Goal: Transaction & Acquisition: Purchase product/service

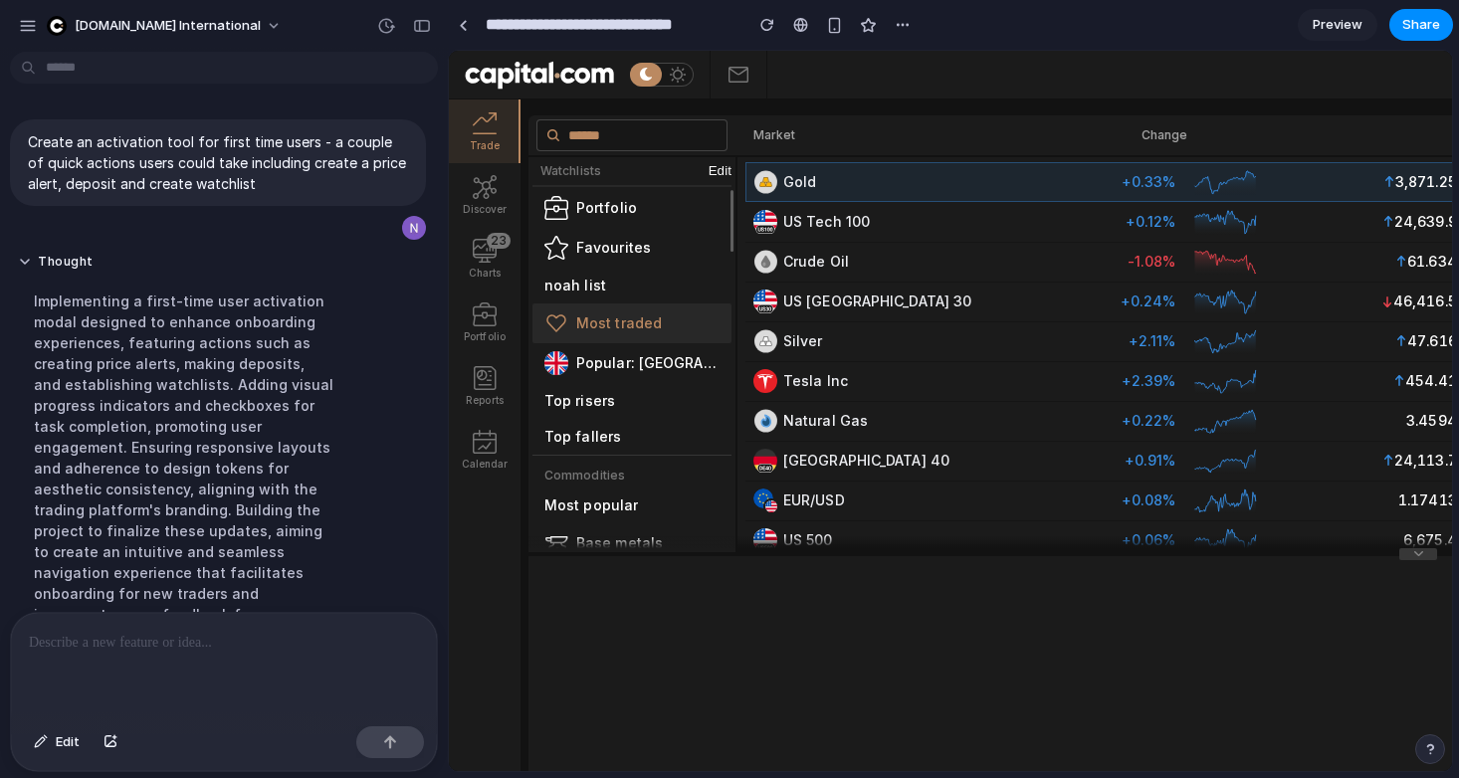
scroll to position [41, 0]
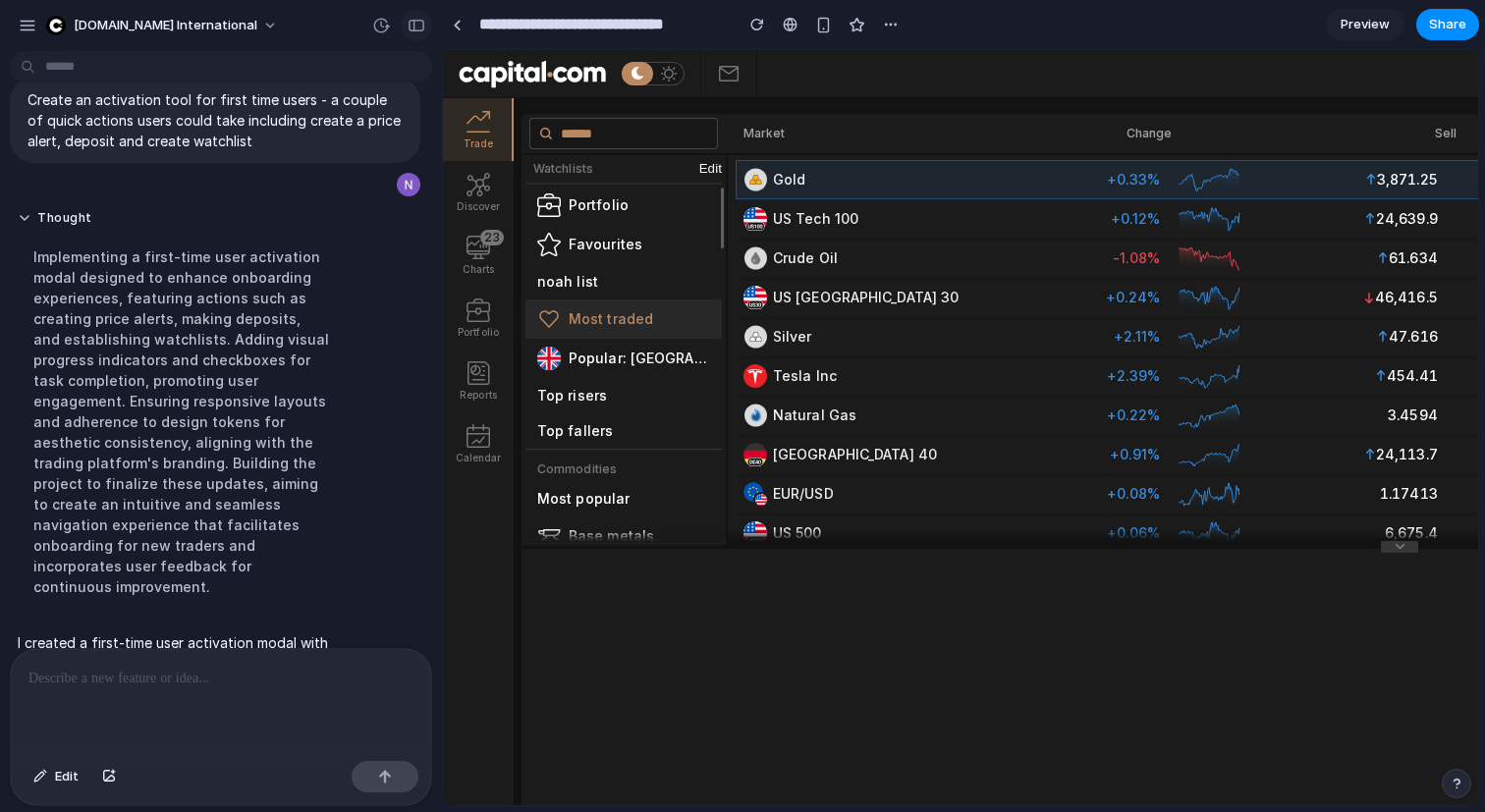
click at [410, 20] on div "button" at bounding box center [416, 26] width 18 height 14
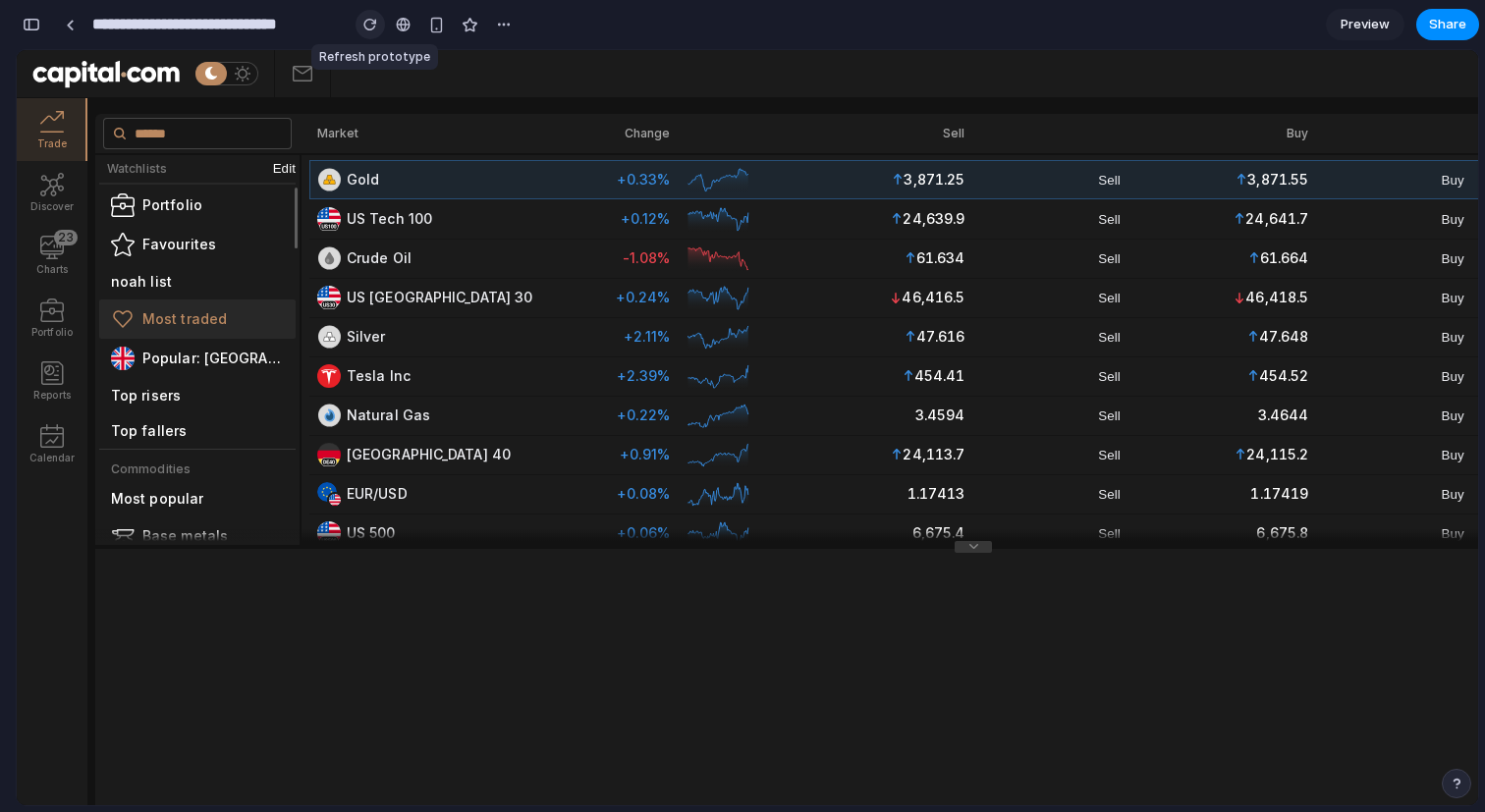
click at [363, 18] on div "button" at bounding box center [370, 25] width 14 height 14
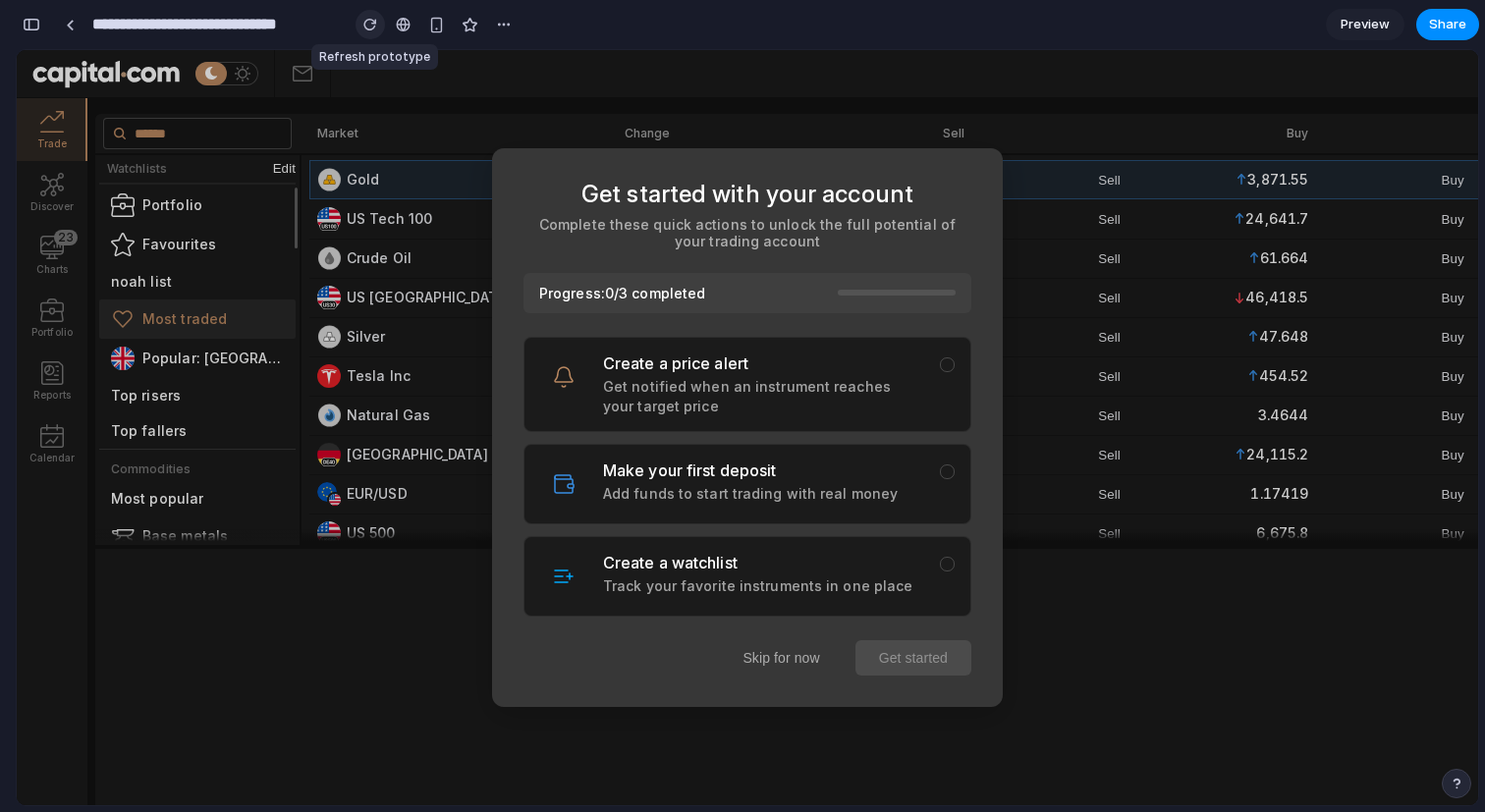
scroll to position [0, 0]
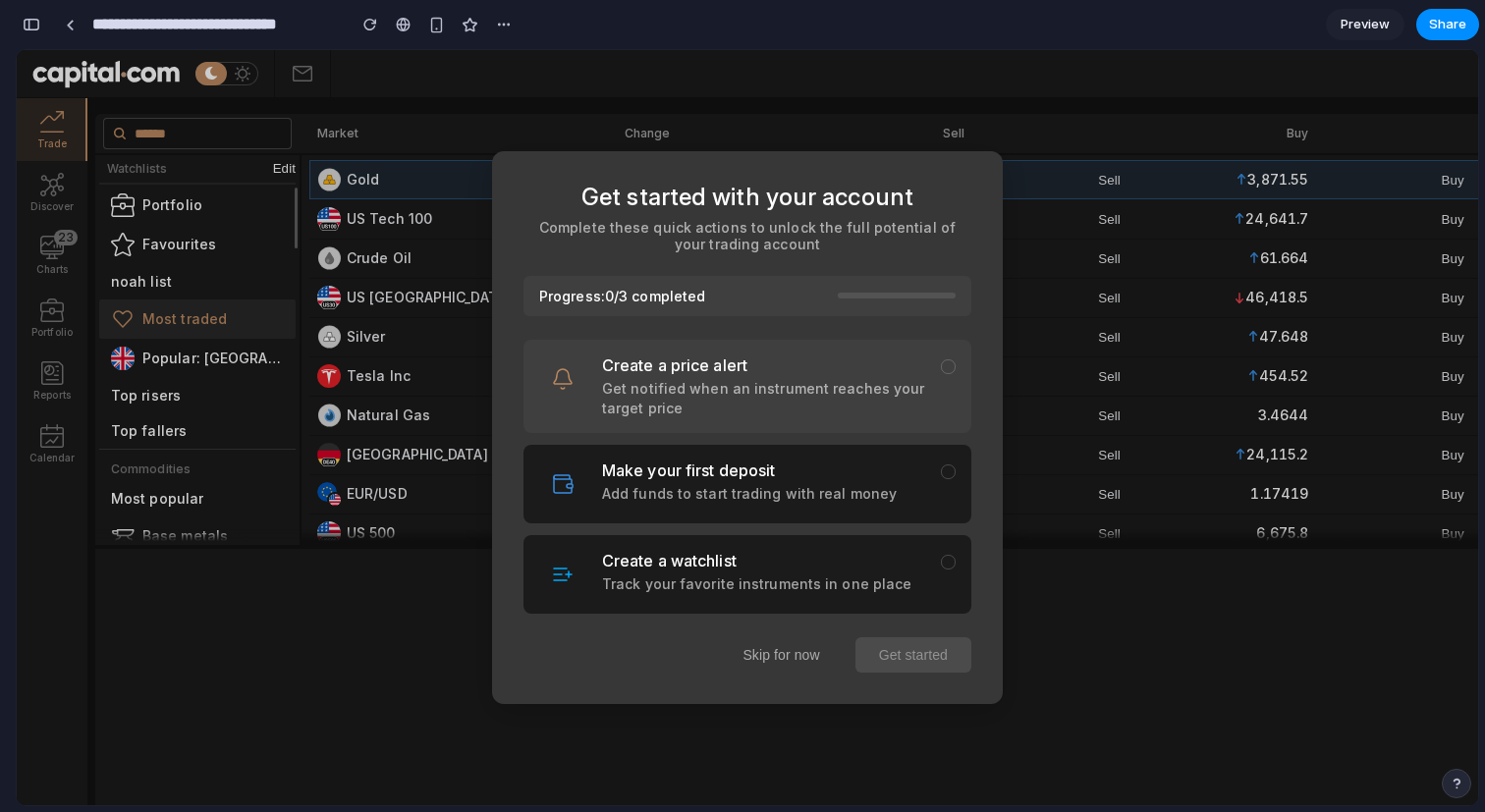
click at [779, 387] on p "Get notified when an instrument reaches your target price" at bounding box center [763, 398] width 323 height 38
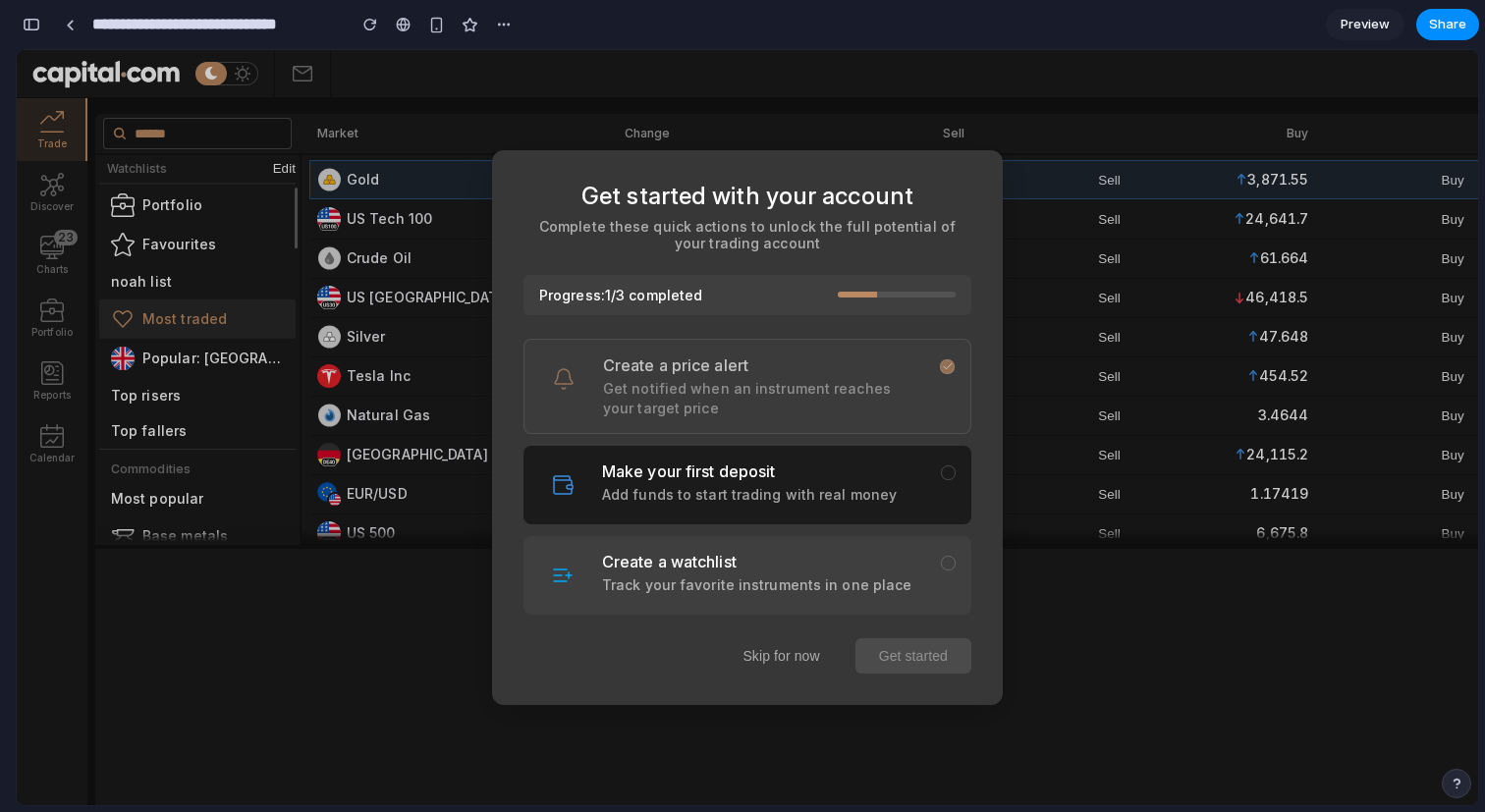
click at [695, 558] on h3 "Create a watchlist" at bounding box center [763, 561] width 323 height 20
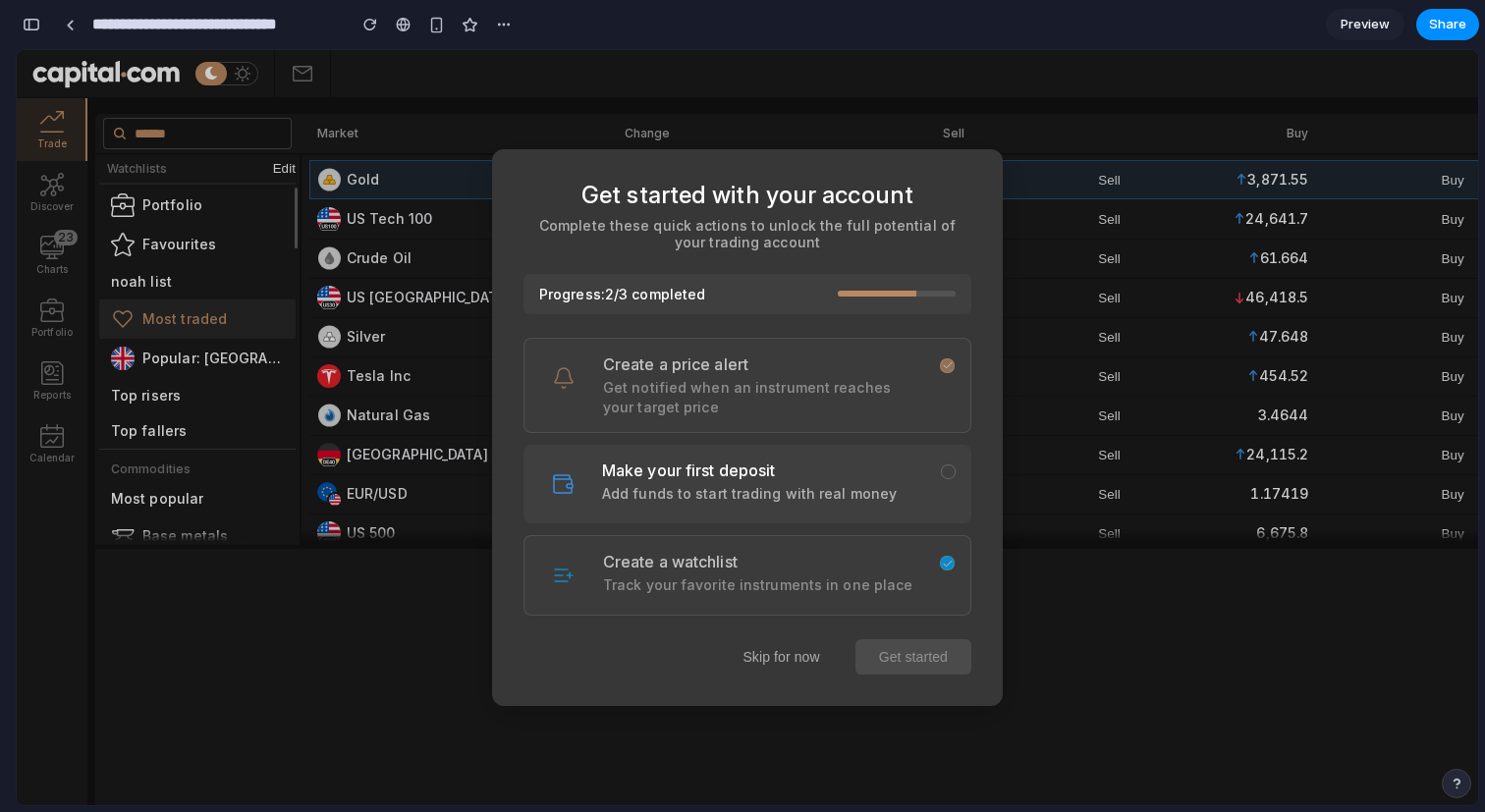
click at [617, 458] on div "Make your first deposit Add funds to start trading with real money" at bounding box center [748, 484] width 448 height 79
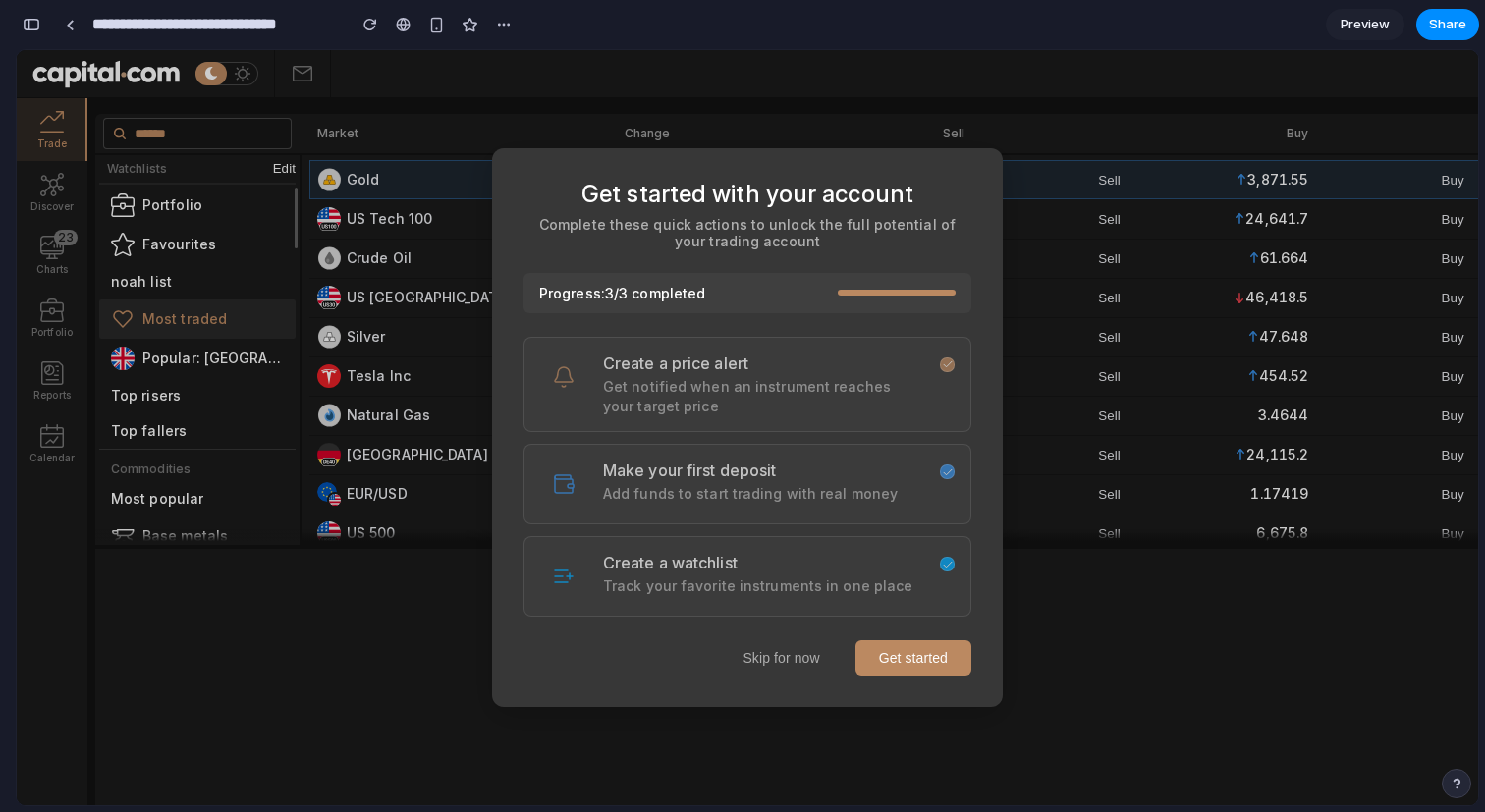
click at [672, 397] on p "Get notified when an instrument reaches your target price" at bounding box center [764, 396] width 322 height 38
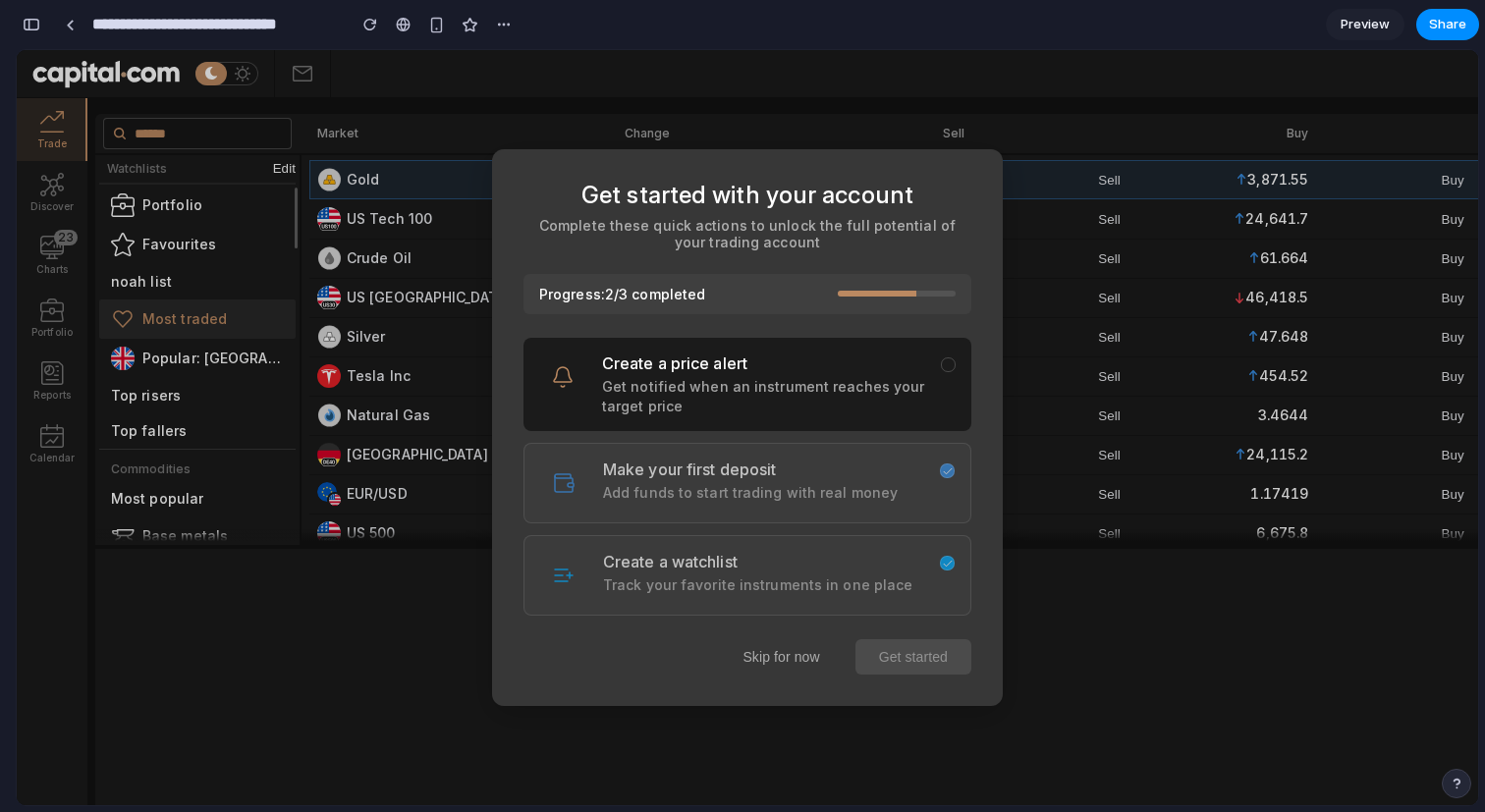
click at [672, 471] on h3 "Make your first deposit" at bounding box center [764, 470] width 322 height 20
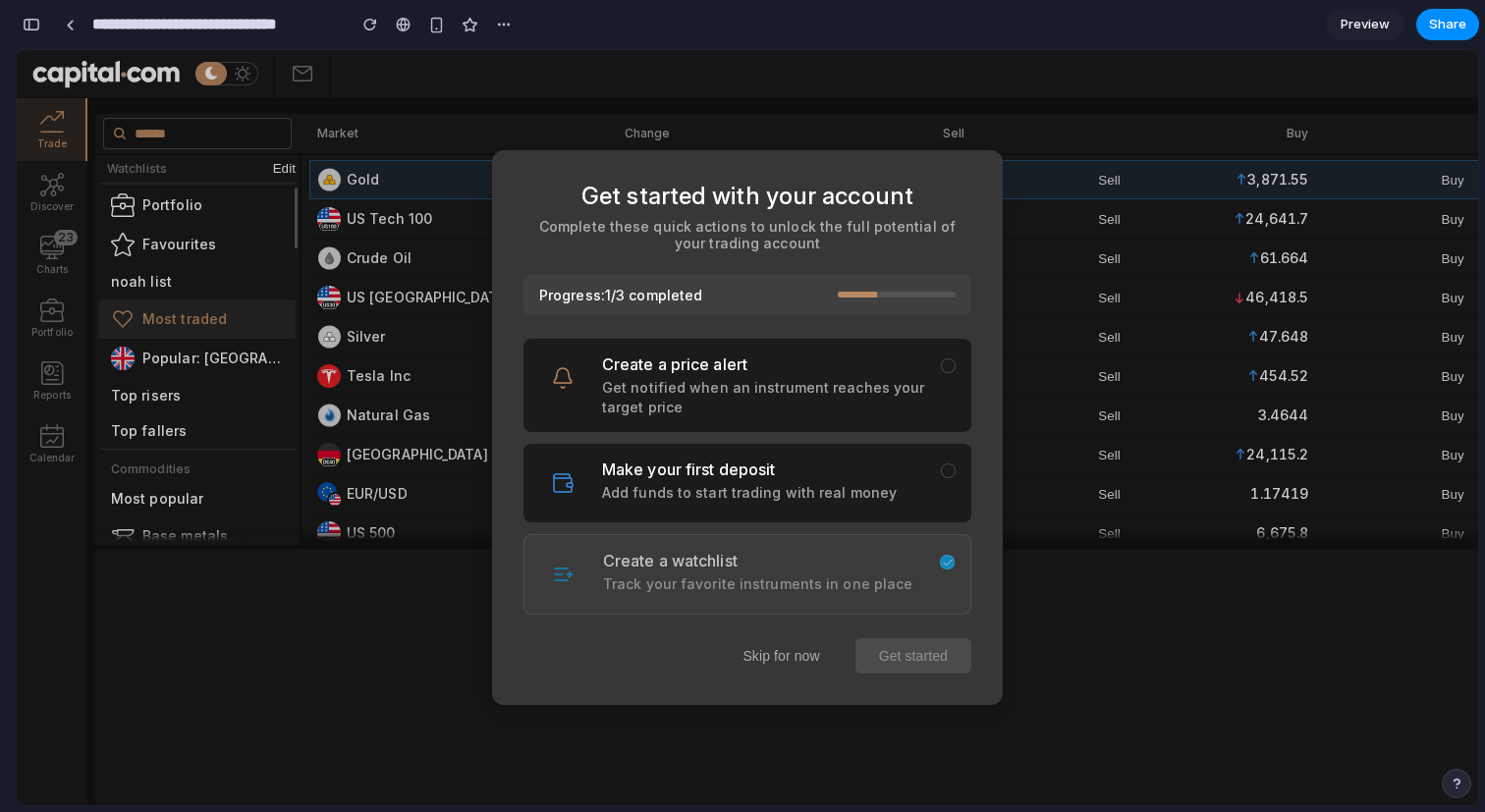
click at [672, 559] on h3 "Create a watchlist" at bounding box center [764, 560] width 322 height 20
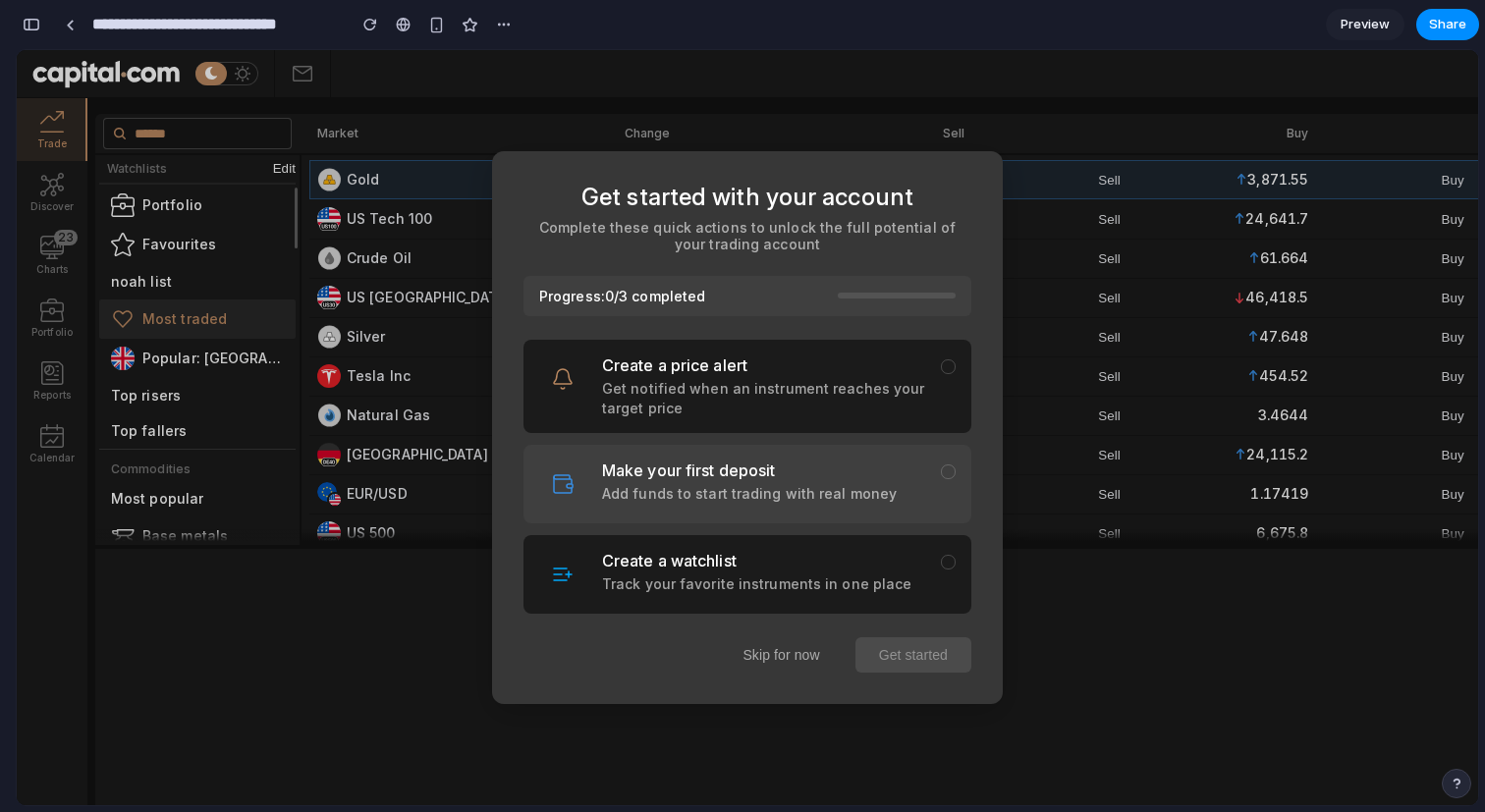
click at [680, 486] on p "Add funds to start trading with real money" at bounding box center [763, 494] width 323 height 20
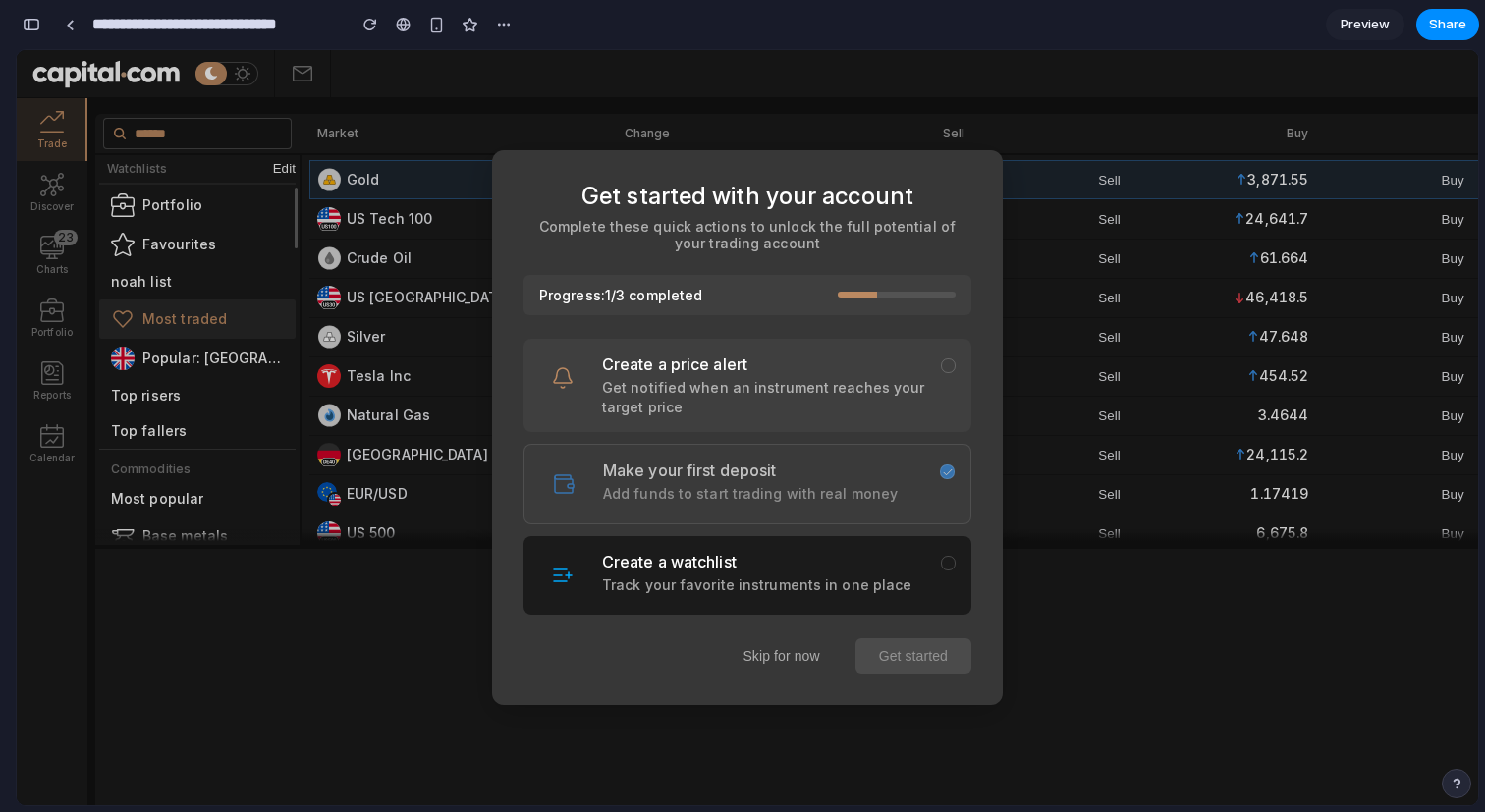
click at [680, 400] on p "Get notified when an instrument reaches your target price" at bounding box center [763, 397] width 323 height 38
click at [765, 651] on button "Skip for now" at bounding box center [780, 657] width 123 height 36
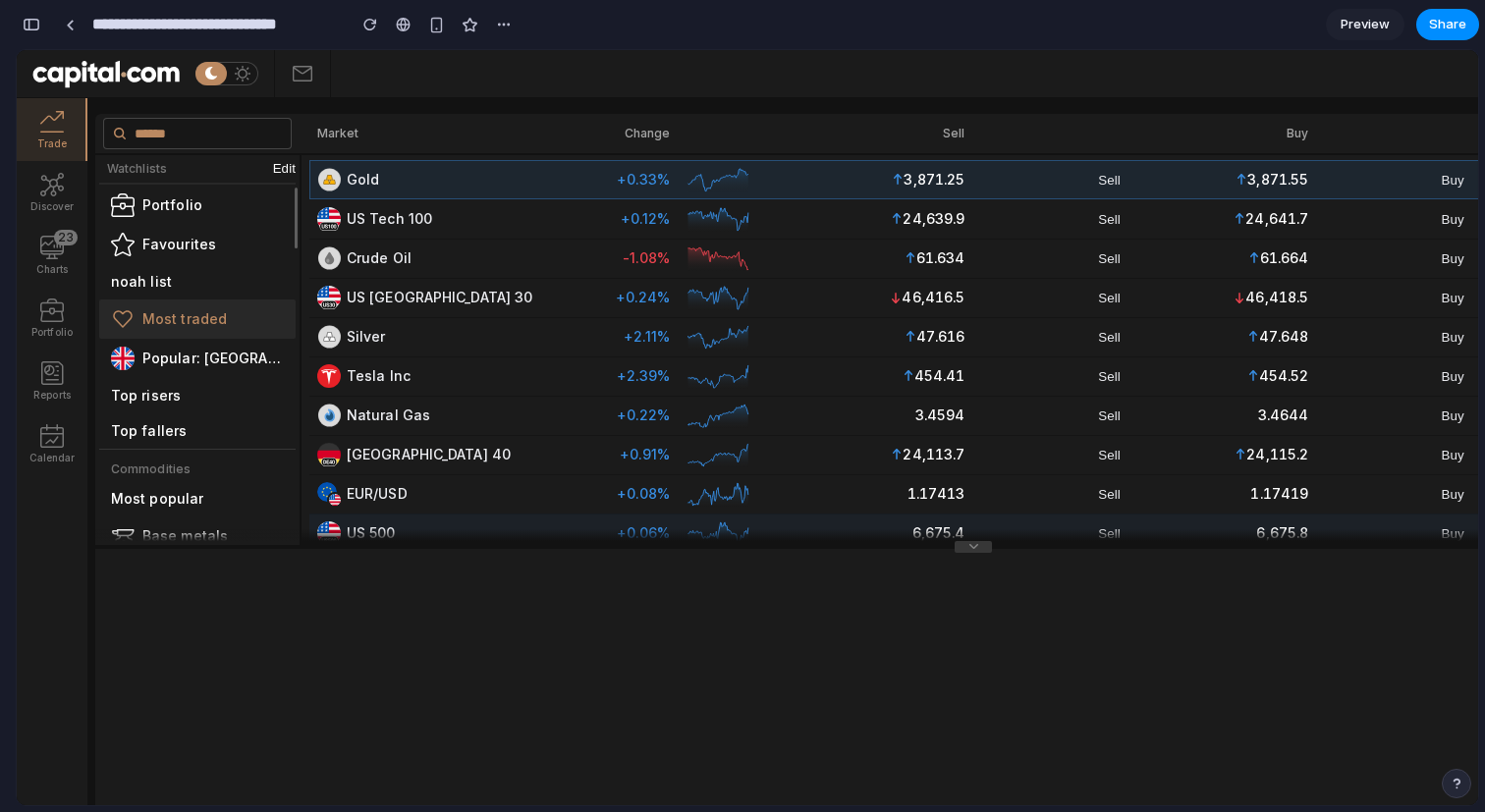
click at [900, 538] on icon at bounding box center [907, 534] width 24 height 24
click at [59, 368] on icon at bounding box center [52, 373] width 24 height 24
click at [55, 298] on side-nav-option "Portfolio" at bounding box center [52, 319] width 71 height 63
click at [55, 245] on div "23" at bounding box center [66, 238] width 24 height 16
click at [55, 185] on icon at bounding box center [52, 185] width 24 height 24
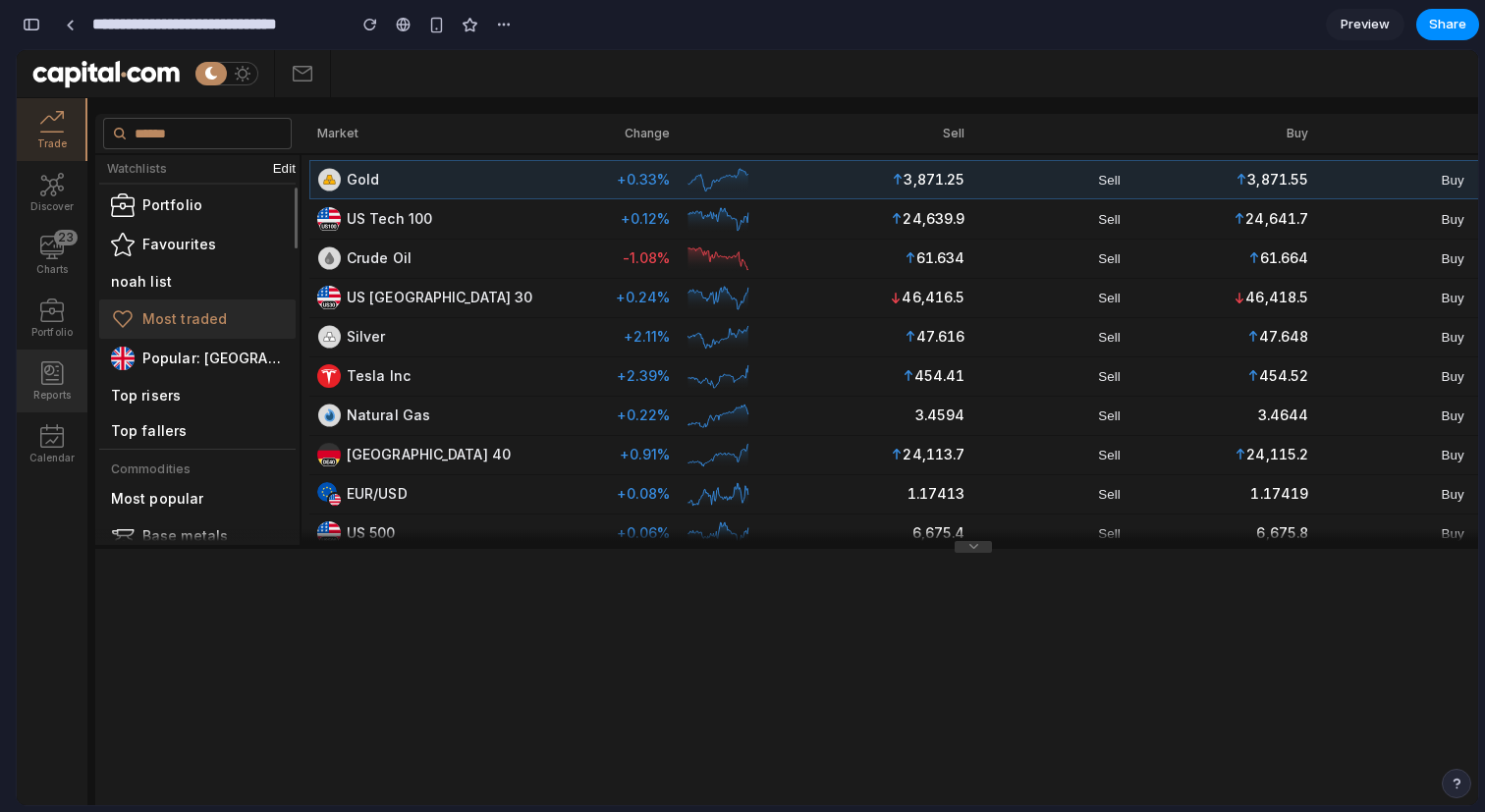
click at [55, 368] on icon at bounding box center [52, 373] width 24 height 24
click at [55, 439] on use at bounding box center [52, 436] width 24 height 24
click at [55, 381] on icon at bounding box center [52, 373] width 24 height 24
click at [55, 321] on use at bounding box center [52, 311] width 24 height 24
click at [55, 259] on side-nav-option "Charts 23" at bounding box center [52, 256] width 71 height 63
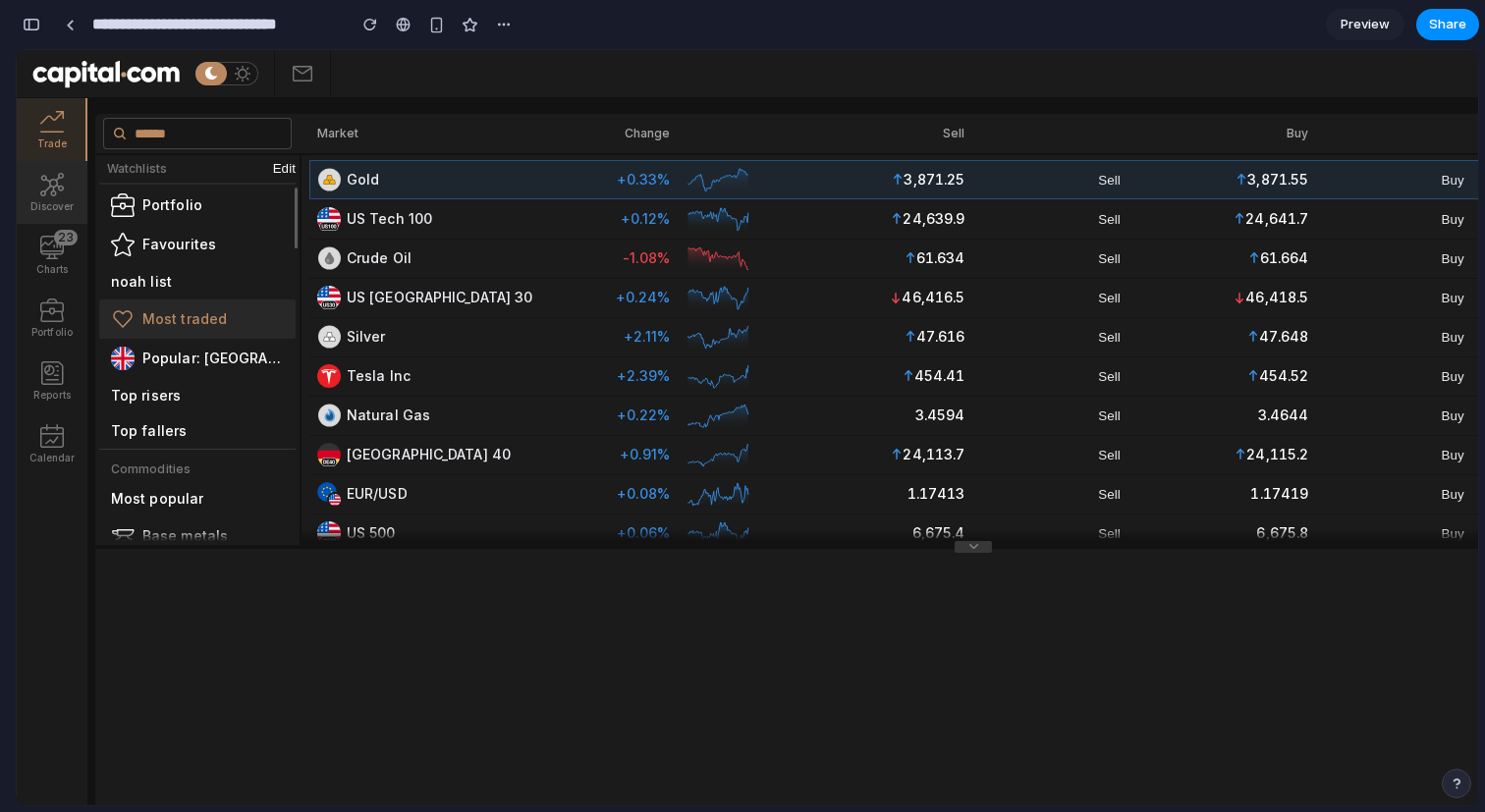
click at [55, 219] on side-nav-option "Discover" at bounding box center [52, 192] width 71 height 63
click at [310, 67] on use at bounding box center [303, 74] width 20 height 16
click at [236, 67] on icon at bounding box center [243, 74] width 24 height 24
click at [214, 71] on icon at bounding box center [211, 73] width 24 height 24
click at [248, 71] on icon at bounding box center [243, 74] width 24 height 24
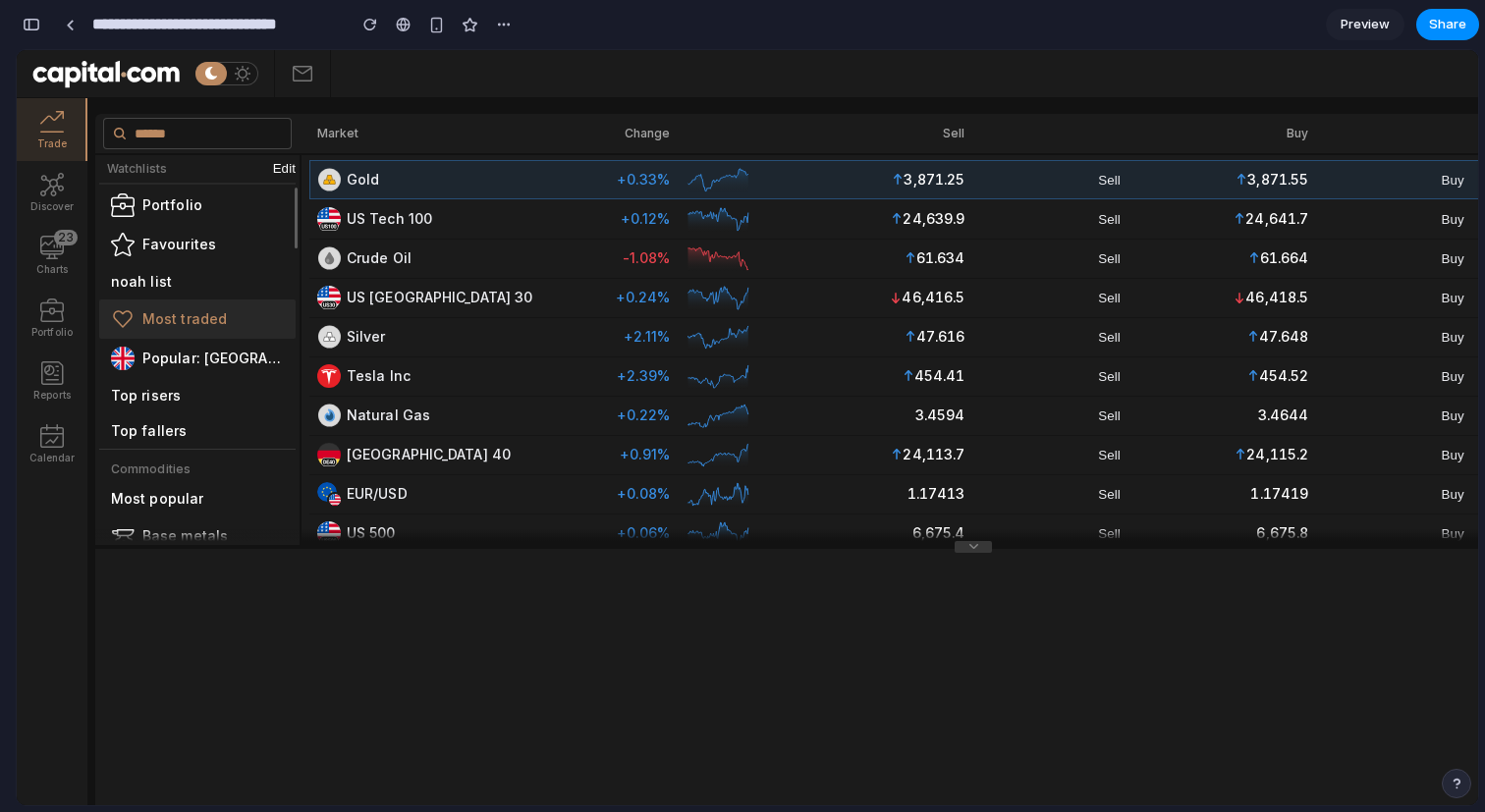
click at [217, 71] on icon at bounding box center [211, 73] width 24 height 24
click at [166, 129] on input "text" at bounding box center [197, 133] width 188 height 32
type input "**********"
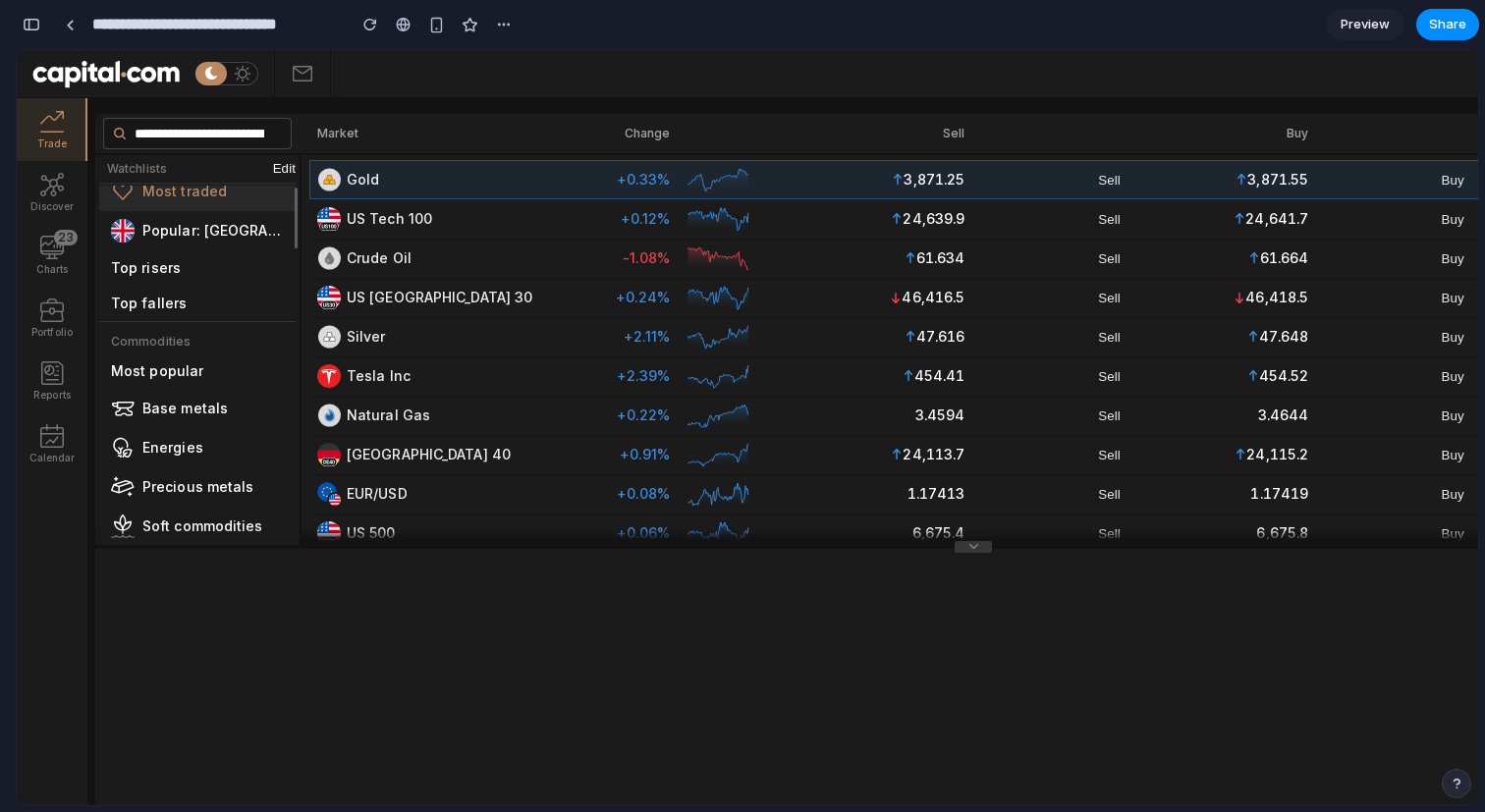
scroll to position [0, 0]
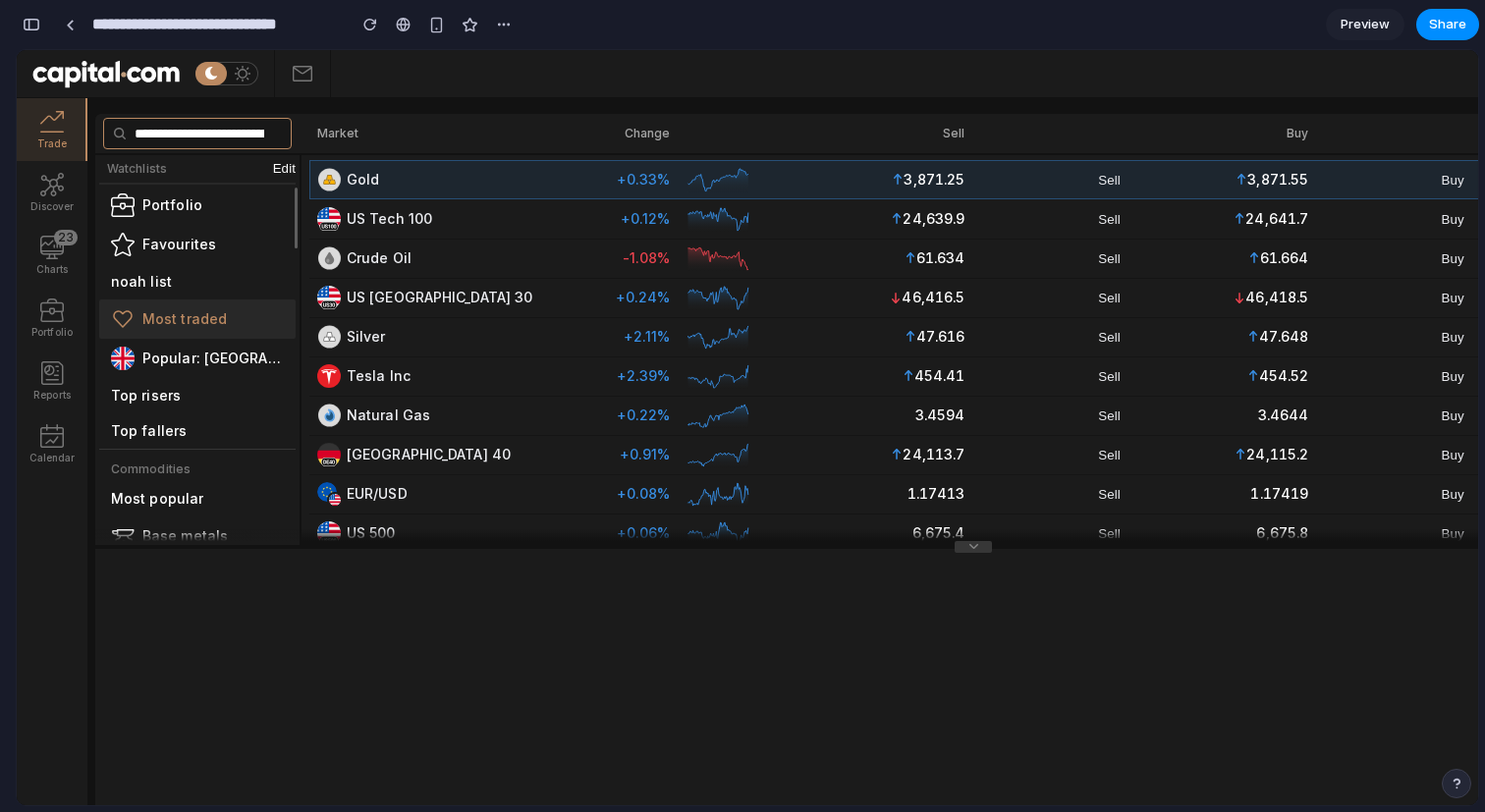
click at [203, 140] on input "**********" at bounding box center [197, 133] width 188 height 32
click at [287, 168] on span "Edit" at bounding box center [284, 168] width 23 height 15
click at [163, 143] on input "**" at bounding box center [197, 133] width 188 height 32
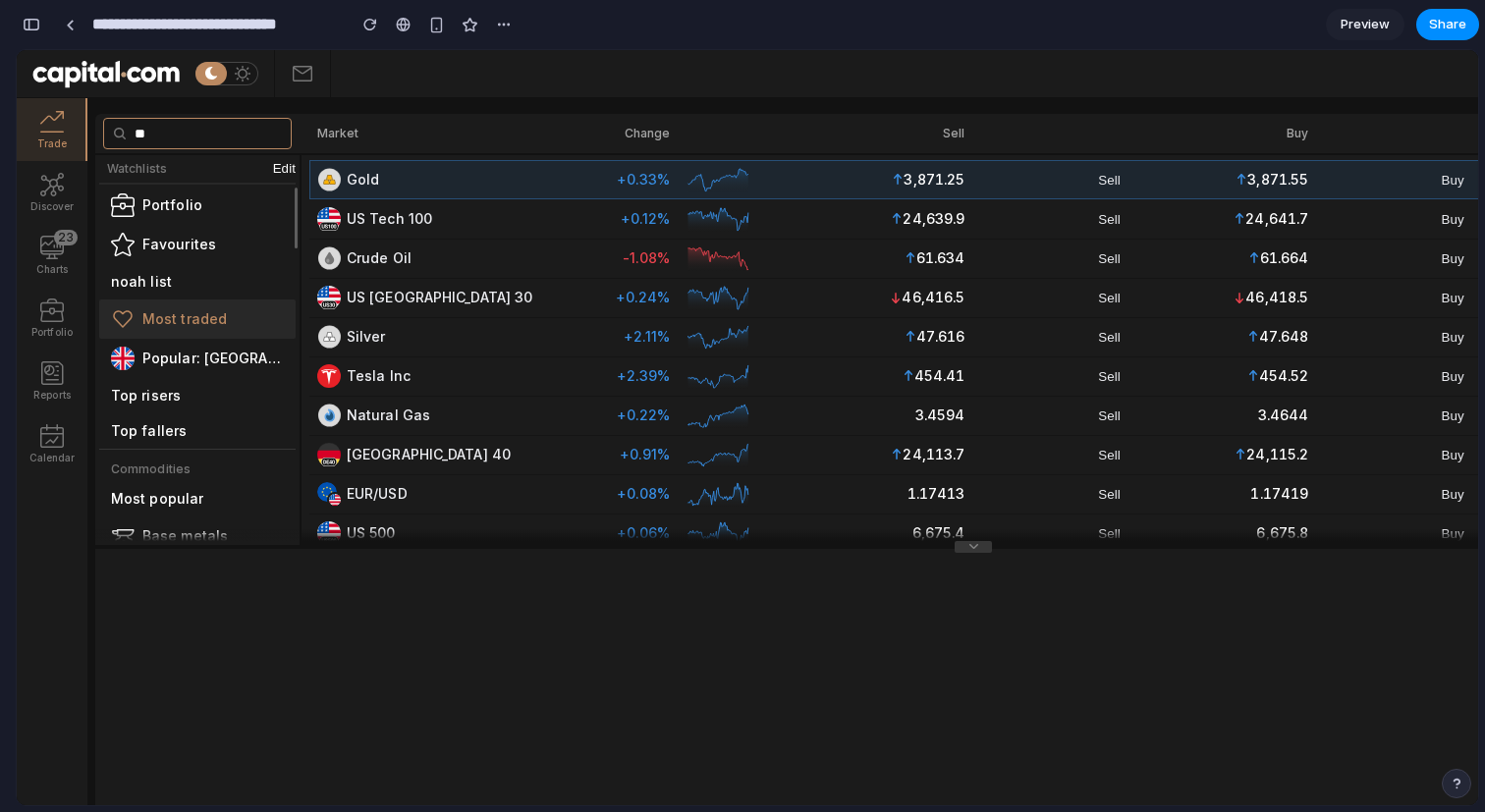
click at [163, 142] on input "**" at bounding box center [197, 133] width 188 height 32
click at [120, 129] on input "**" at bounding box center [197, 133] width 188 height 32
click at [211, 129] on input "**" at bounding box center [197, 133] width 188 height 32
click at [169, 129] on input "**" at bounding box center [197, 133] width 188 height 32
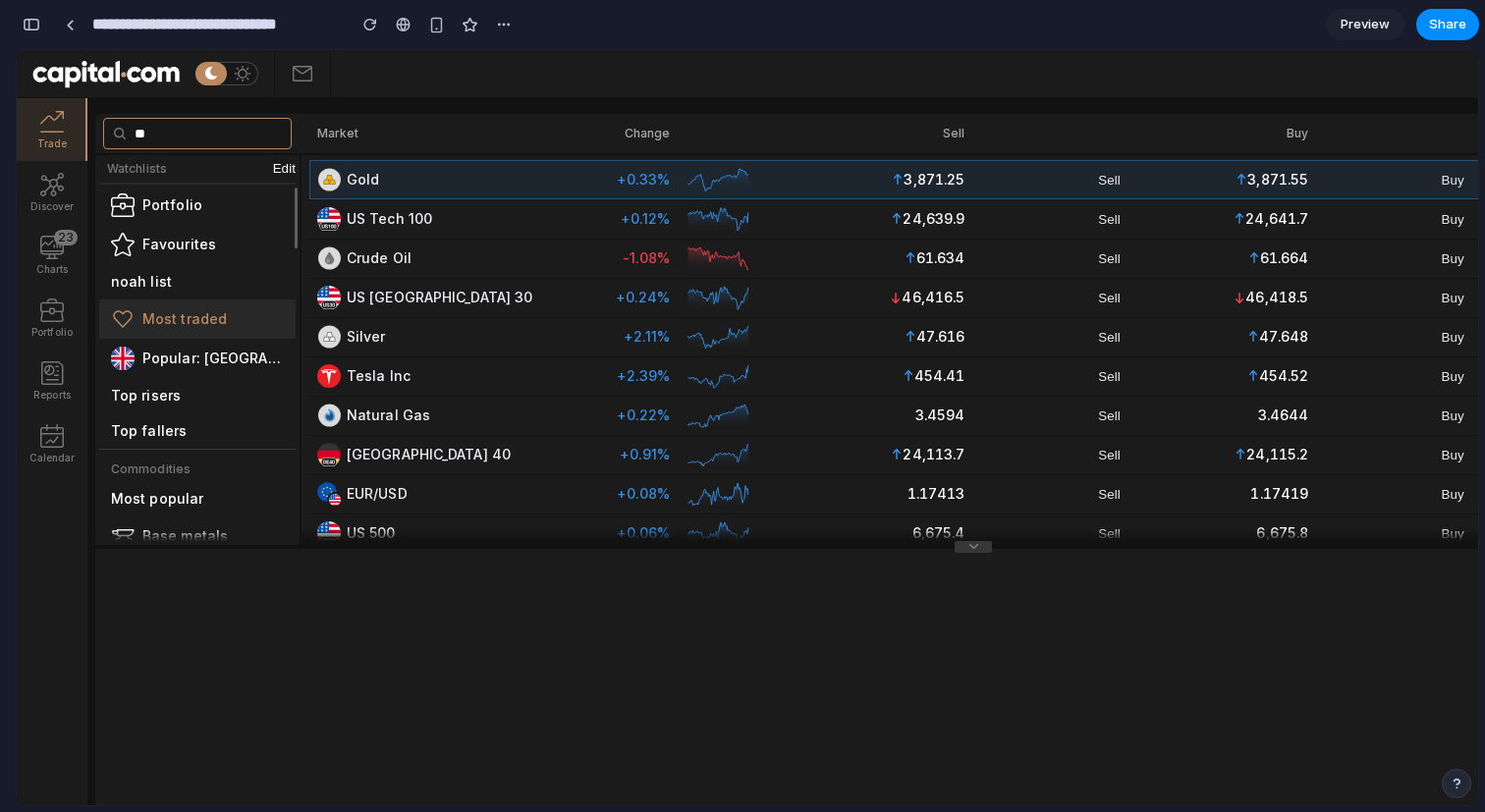
type input "*"
click at [138, 132] on input "text" at bounding box center [197, 133] width 188 height 32
type input "**********"
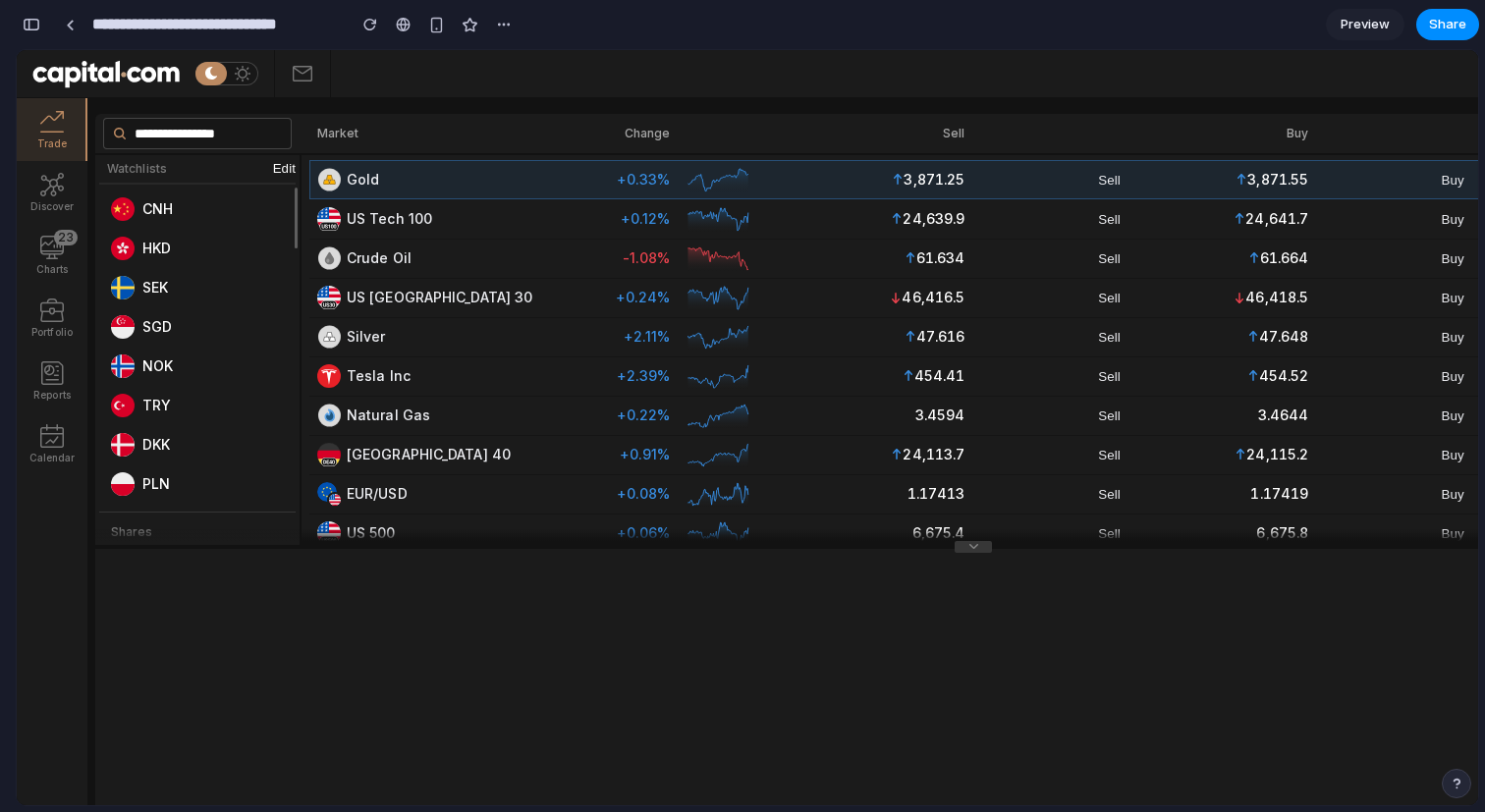
scroll to position [1029, 0]
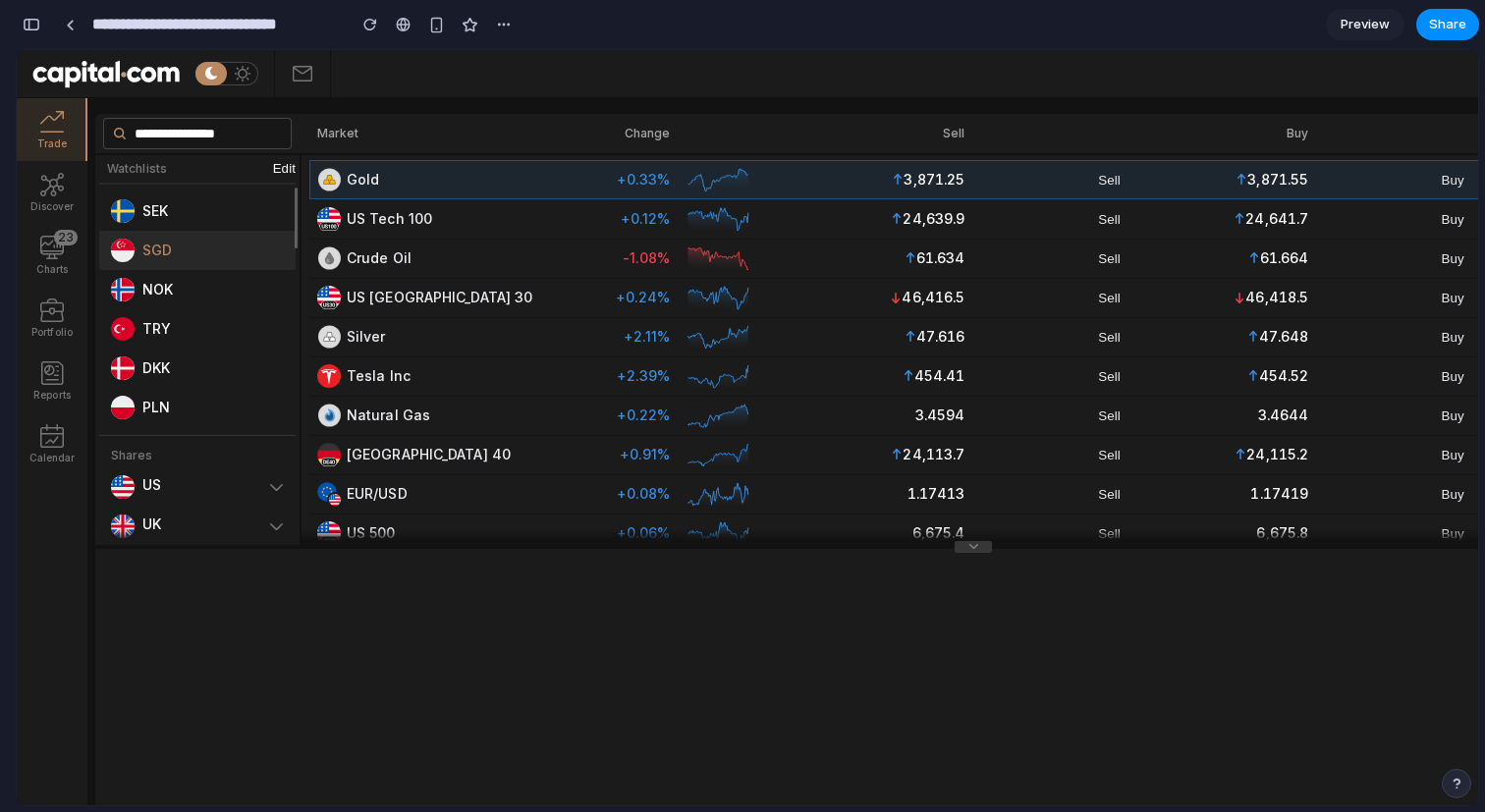
click at [170, 258] on div "SGD" at bounding box center [157, 251] width 30 height 20
click at [170, 301] on div "NOK" at bounding box center [197, 290] width 196 height 39
click at [170, 352] on div "DKK" at bounding box center [197, 368] width 196 height 39
click at [170, 382] on div "DKK" at bounding box center [197, 368] width 196 height 39
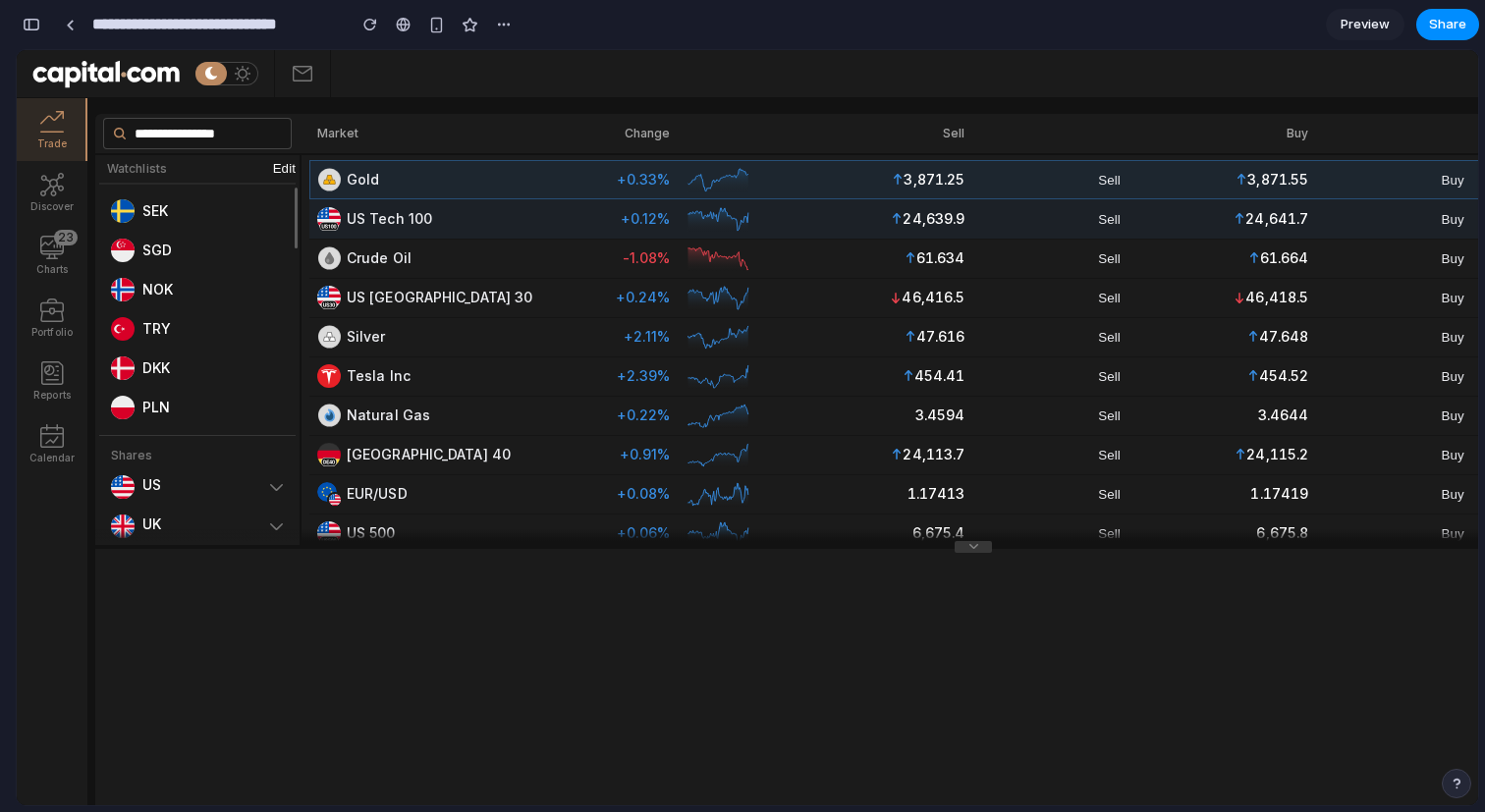
click at [1034, 213] on div "24,639.9 Sell" at bounding box center [956, 219] width 343 height 24
click at [1023, 220] on div "24,639.9 Sell" at bounding box center [956, 219] width 343 height 24
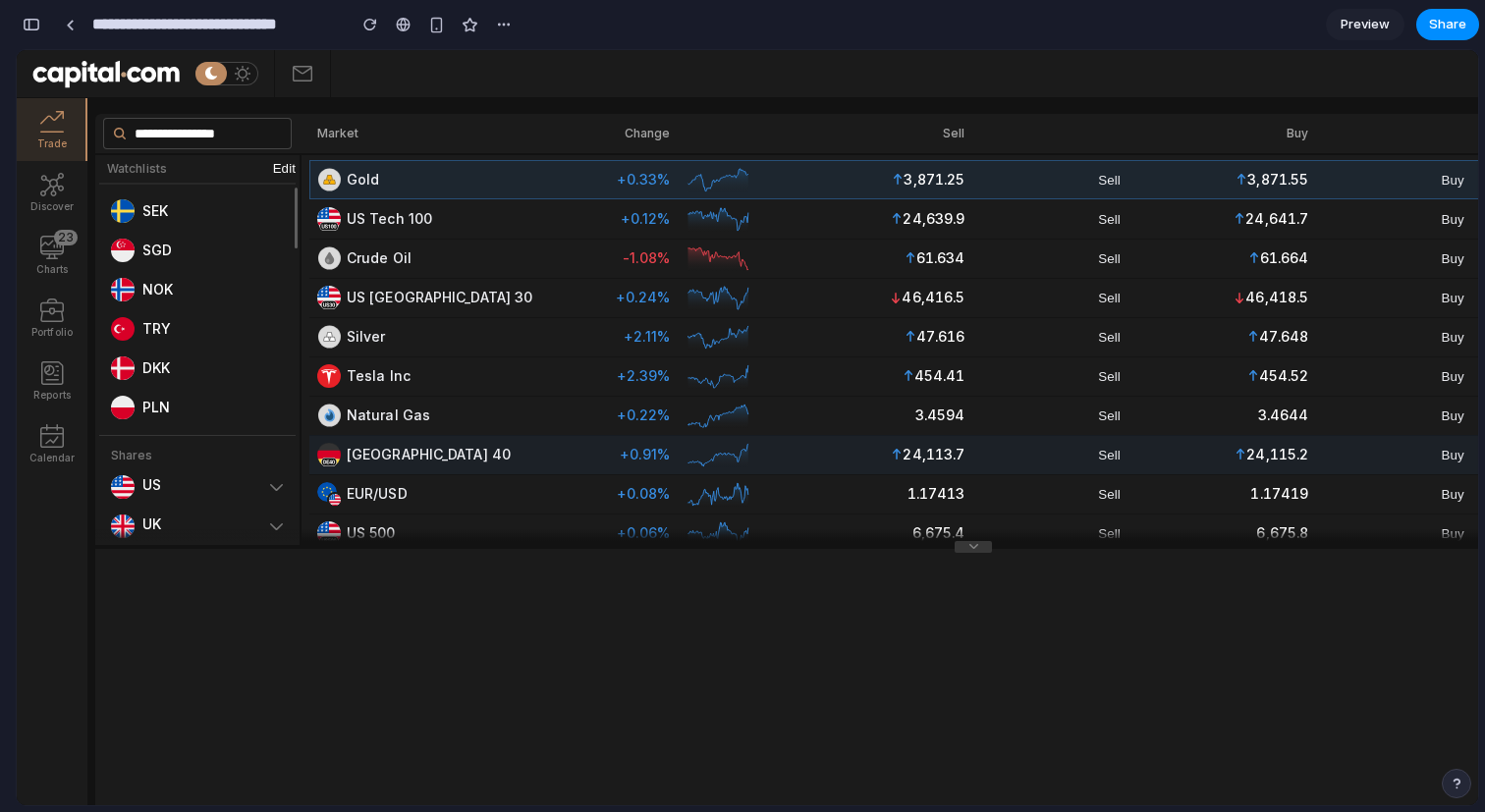
scroll to position [221, 0]
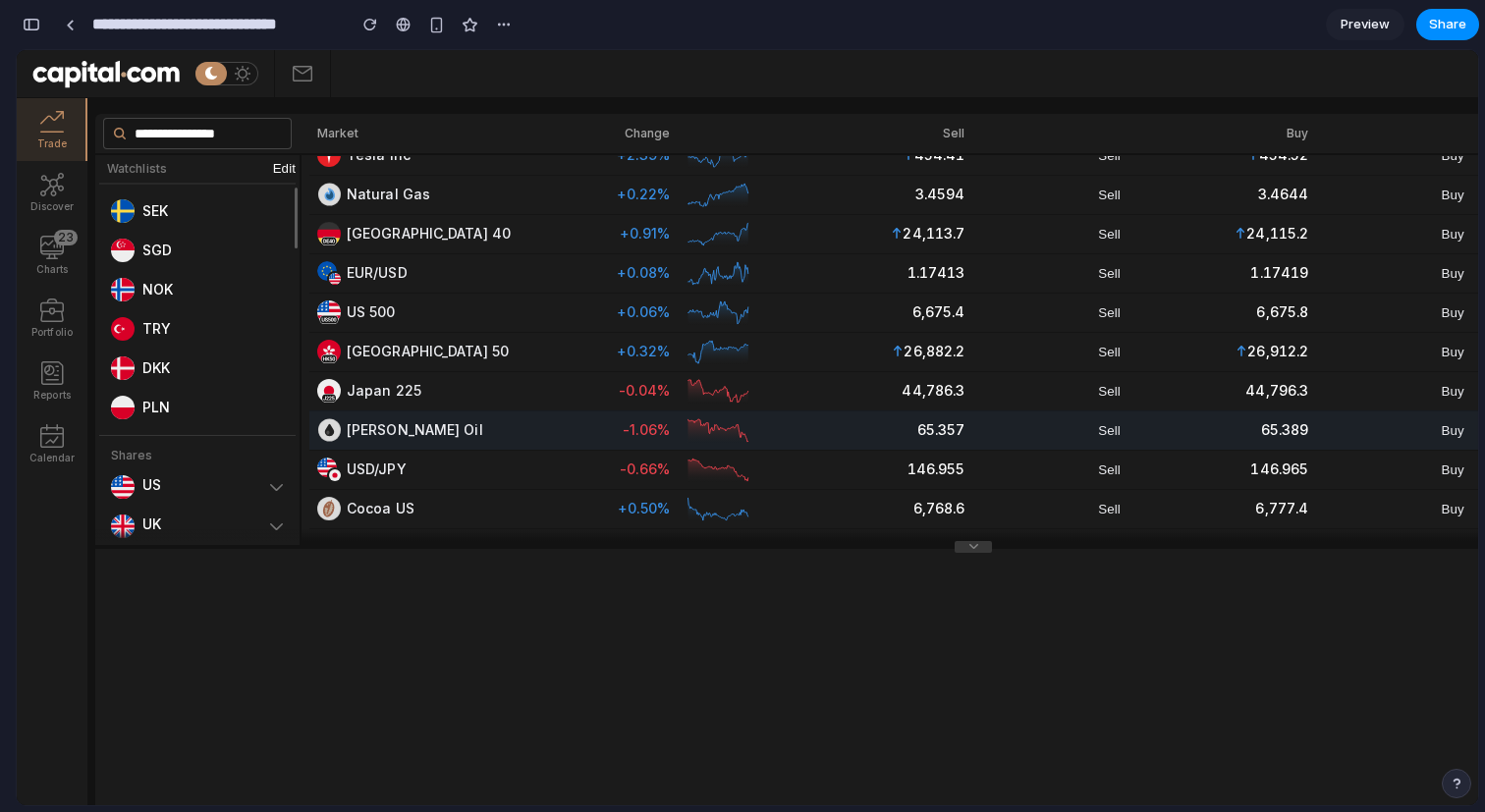
drag, startPoint x: 967, startPoint y: 543, endPoint x: 967, endPoint y: 444, distance: 99.0
click at [967, 444] on div "**********" at bounding box center [974, 548] width 1756 height 869
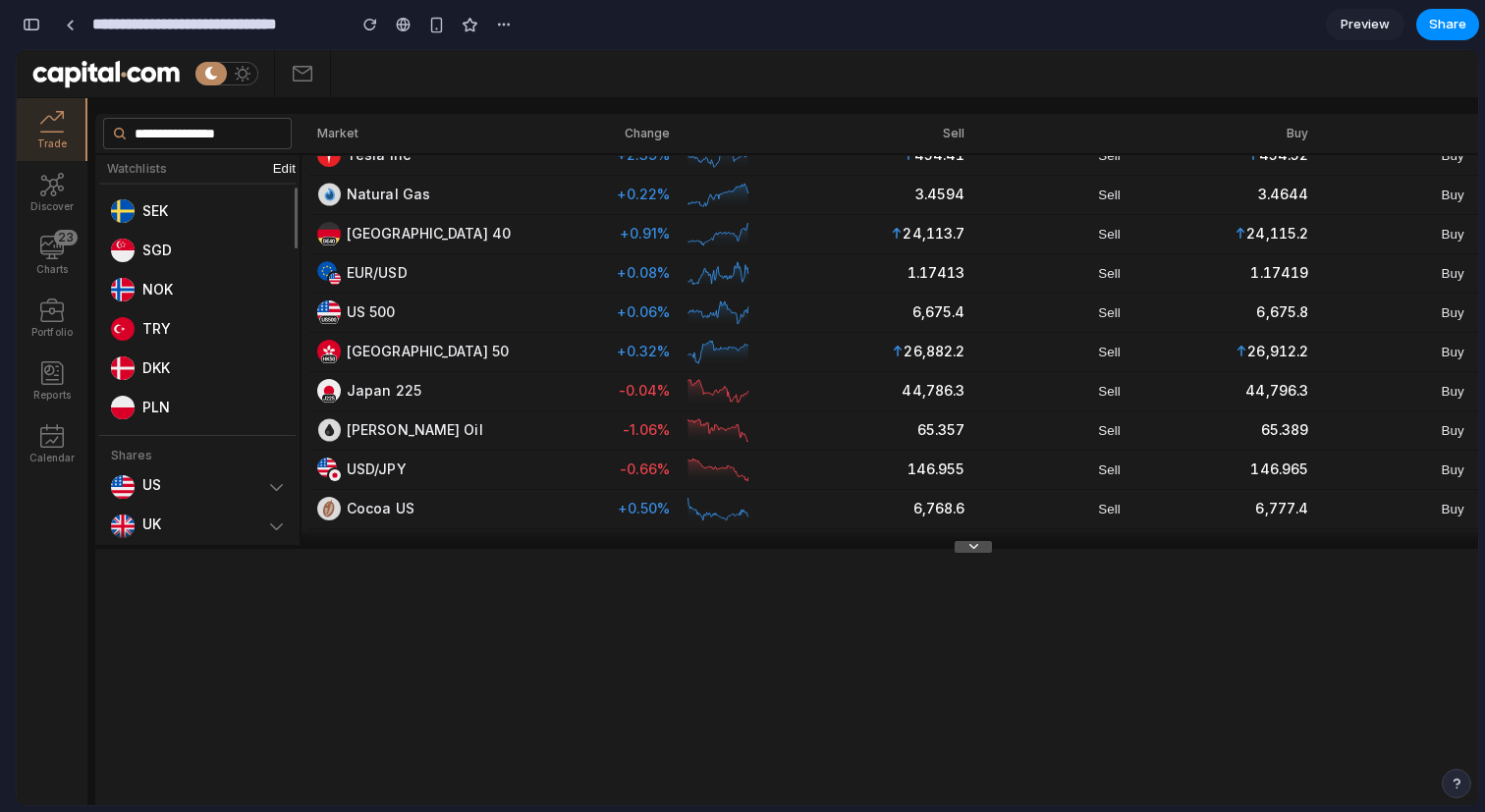
click at [982, 549] on icon at bounding box center [974, 547] width 24 height 24
click at [968, 543] on icon at bounding box center [974, 547] width 24 height 24
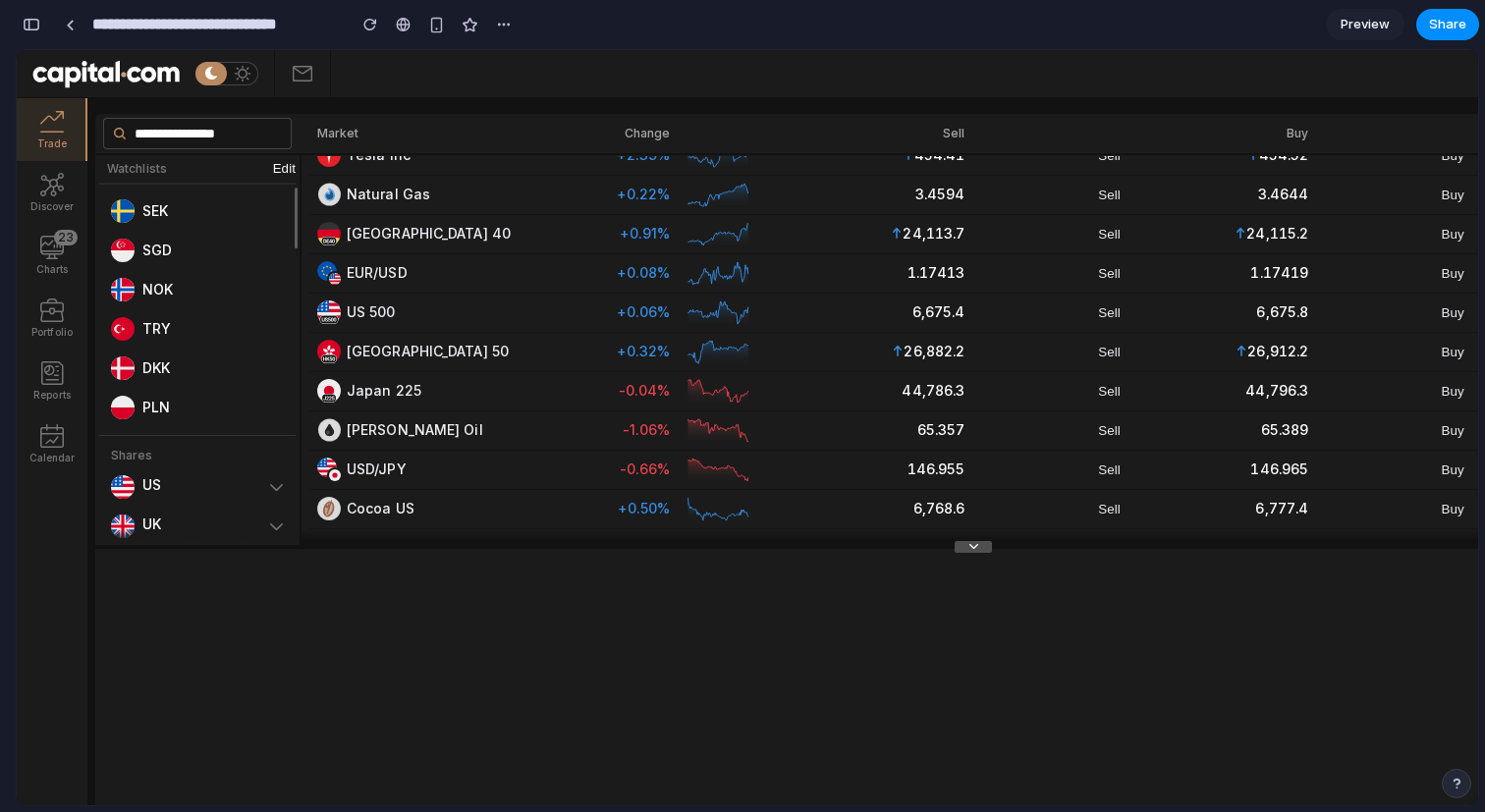
click at [968, 543] on icon at bounding box center [974, 547] width 24 height 24
